Goal: Transaction & Acquisition: Book appointment/travel/reservation

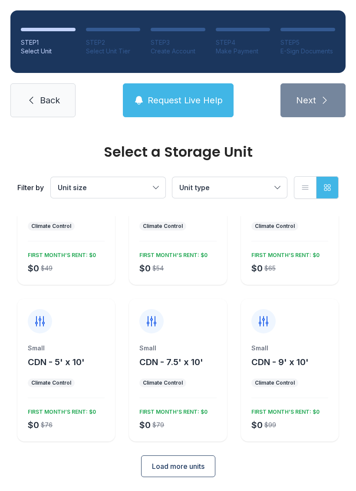
scroll to position [75, 0]
click at [195, 475] on button "Load more units" at bounding box center [178, 466] width 74 height 22
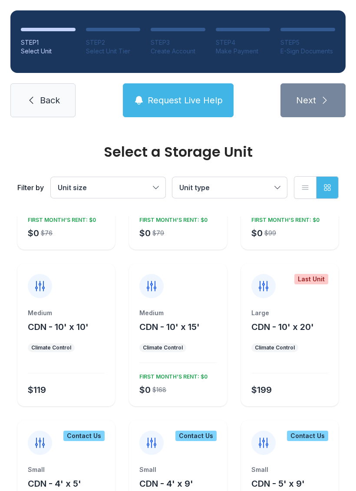
scroll to position [272, 0]
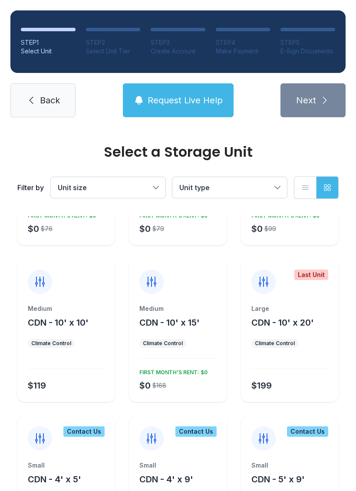
click at [65, 314] on div "Medium CDN - 10' x 10'" at bounding box center [66, 316] width 77 height 24
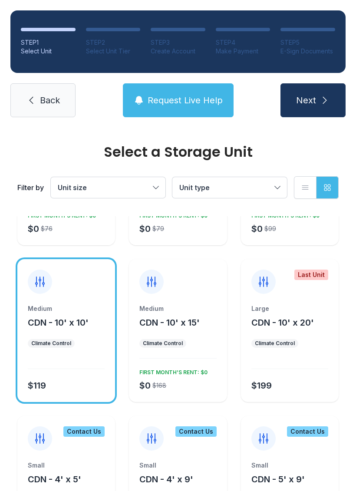
click at [313, 83] on button "Next" at bounding box center [312, 100] width 65 height 34
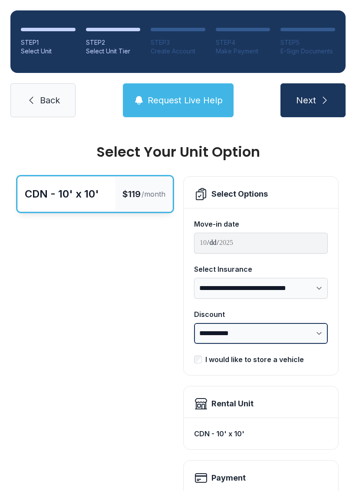
click at [323, 337] on select "**********" at bounding box center [261, 333] width 134 height 21
click at [313, 97] on span "Next" at bounding box center [306, 100] width 20 height 12
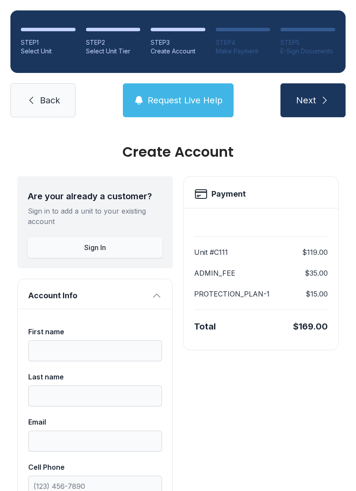
click at [108, 248] on button "Sign In" at bounding box center [95, 247] width 134 height 21
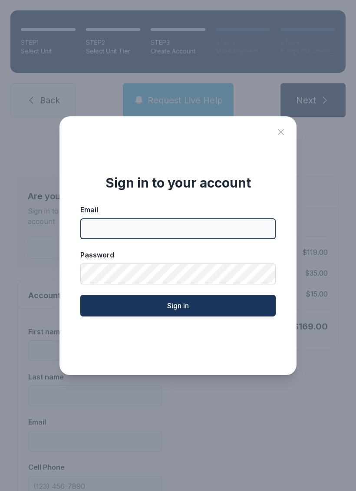
click at [93, 226] on input "Email" at bounding box center [177, 228] width 195 height 21
type input "**********"
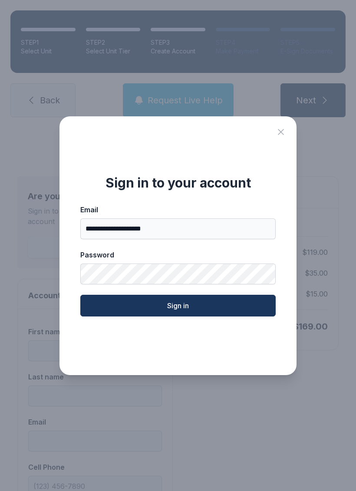
click at [279, 137] on icon "Close sign in modal" at bounding box center [280, 132] width 10 height 10
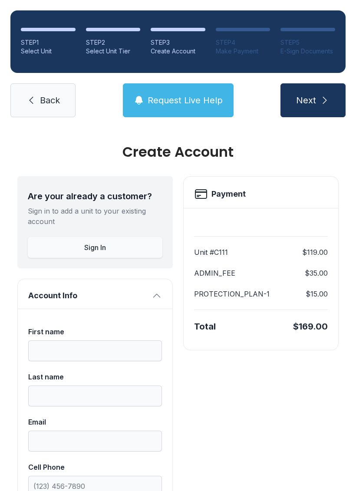
click at [50, 99] on span "Back" at bounding box center [50, 100] width 20 height 12
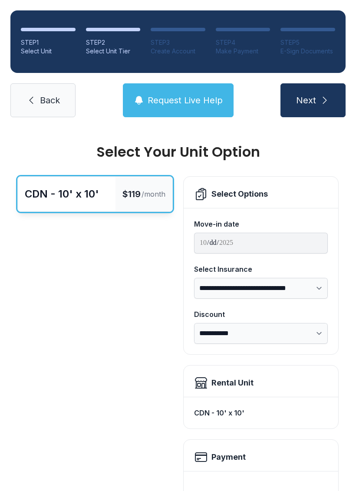
click at [49, 99] on span "Back" at bounding box center [50, 100] width 20 height 12
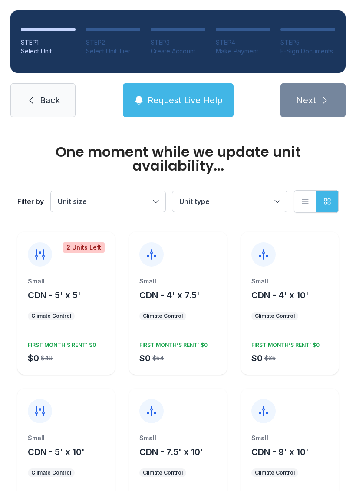
click at [39, 96] on link "Back" at bounding box center [42, 100] width 65 height 34
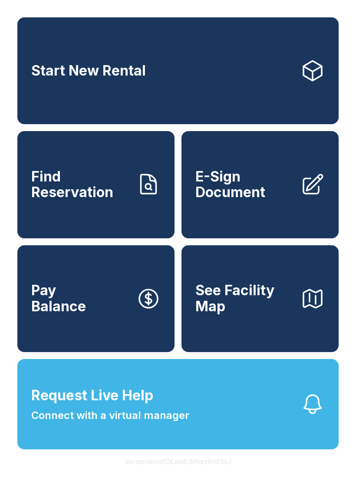
click at [263, 190] on span "E-Sign Document" at bounding box center [244, 185] width 98 height 32
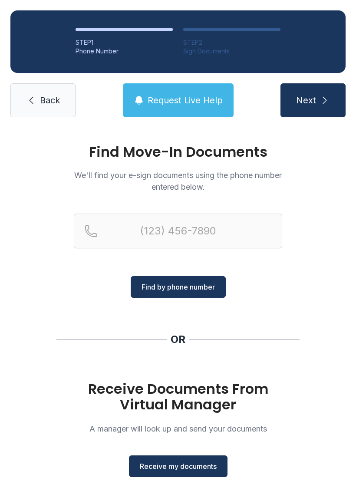
click at [183, 461] on span "Receive my documents" at bounding box center [178, 466] width 77 height 10
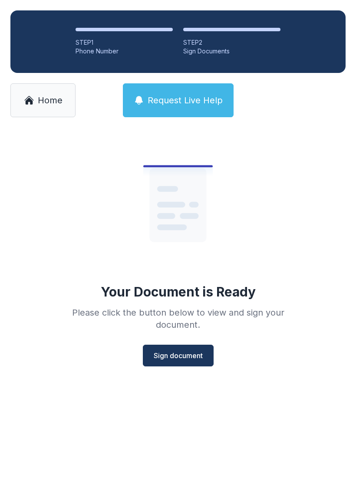
click at [183, 350] on span "Sign document" at bounding box center [178, 355] width 49 height 10
